Goal: Find contact information: Find contact information

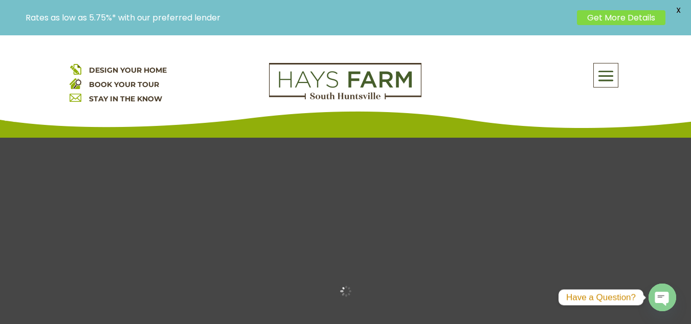
click at [608, 76] on span at bounding box center [606, 76] width 24 height 24
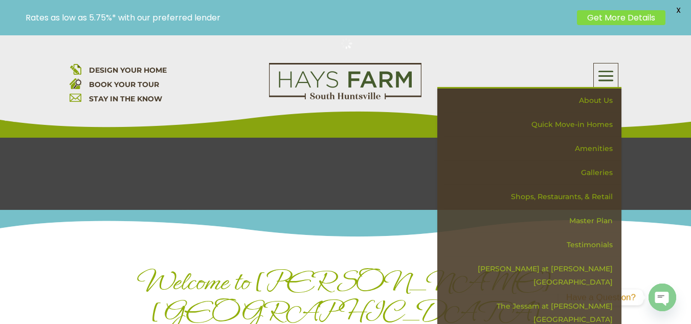
scroll to position [287, 0]
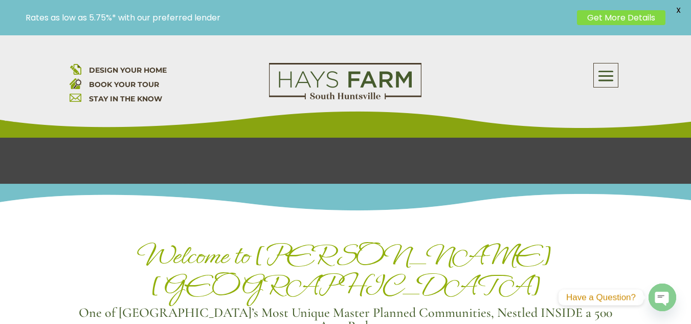
click at [610, 70] on span at bounding box center [606, 76] width 24 height 24
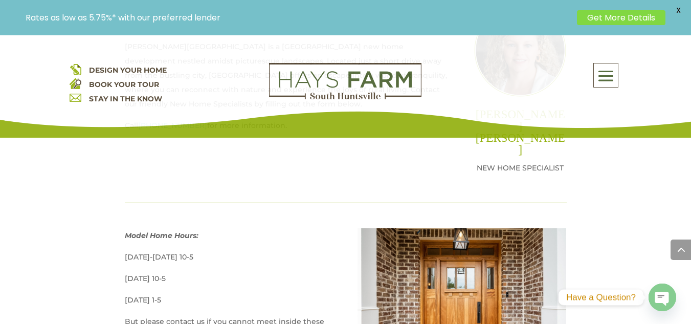
scroll to position [512, 0]
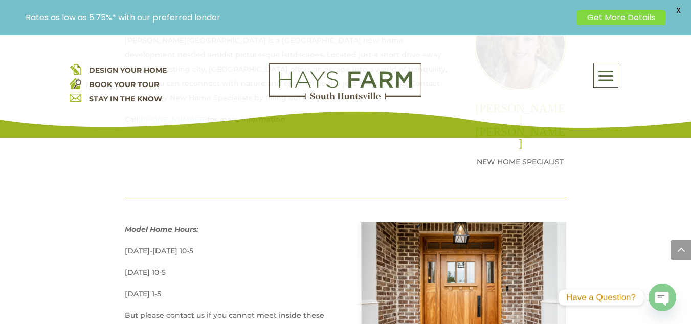
drag, startPoint x: 686, startPoint y: 138, endPoint x: 692, endPoint y: 122, distance: 17.2
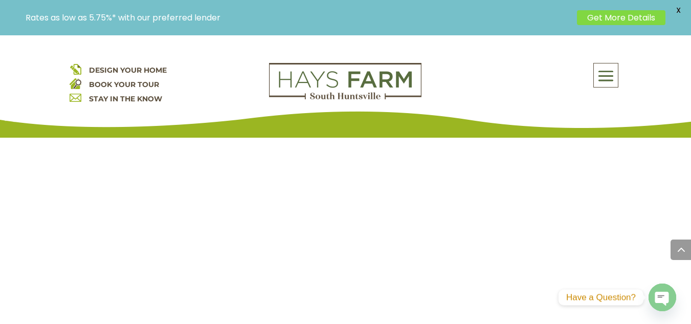
scroll to position [919, 0]
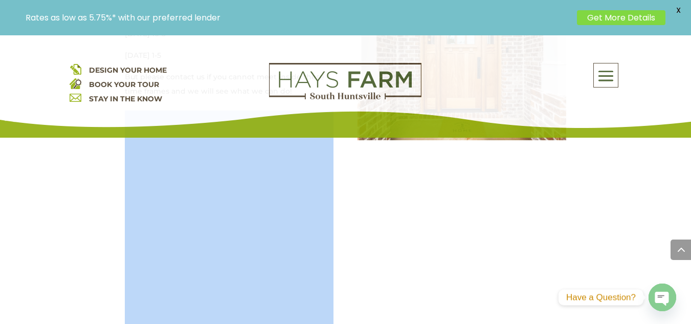
scroll to position [709, 0]
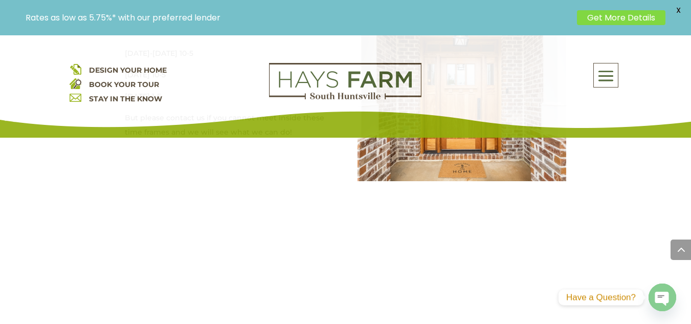
click at [494, 242] on div "Model Home Hours: [DATE]-[DATE] 10-5 [DATE] 10-5 [DATE] 1-5 But please contact …" at bounding box center [346, 254] width 442 height 458
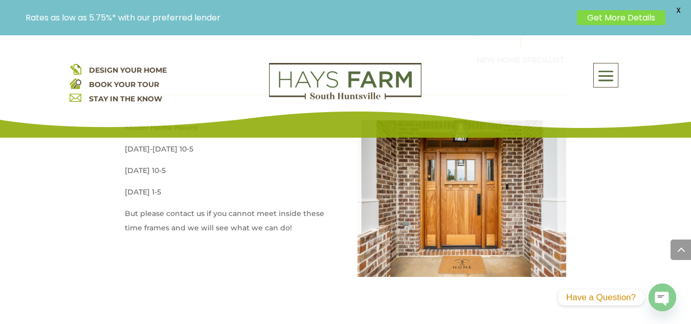
scroll to position [588, 0]
